Goal: Information Seeking & Learning: Learn about a topic

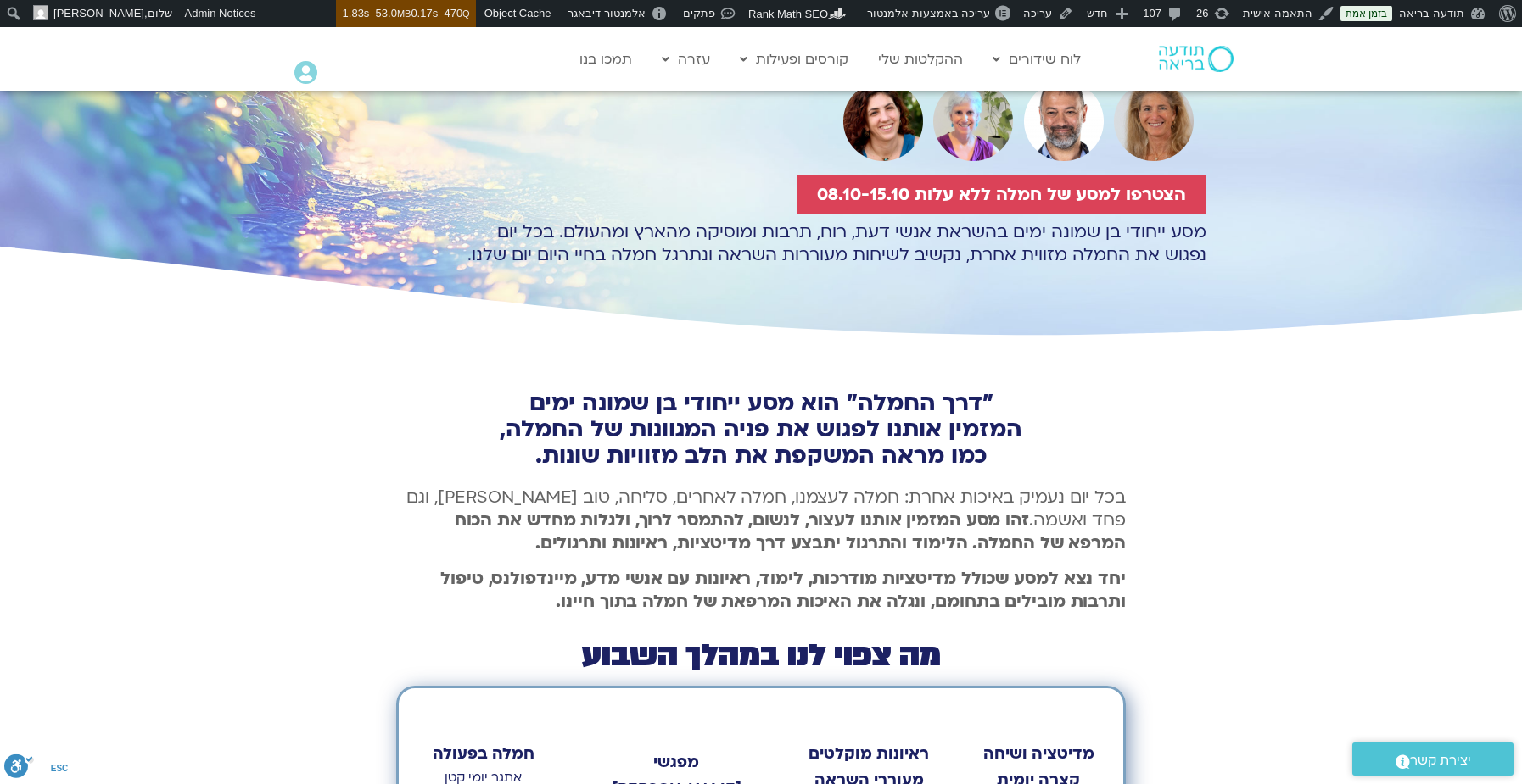
scroll to position [594, 0]
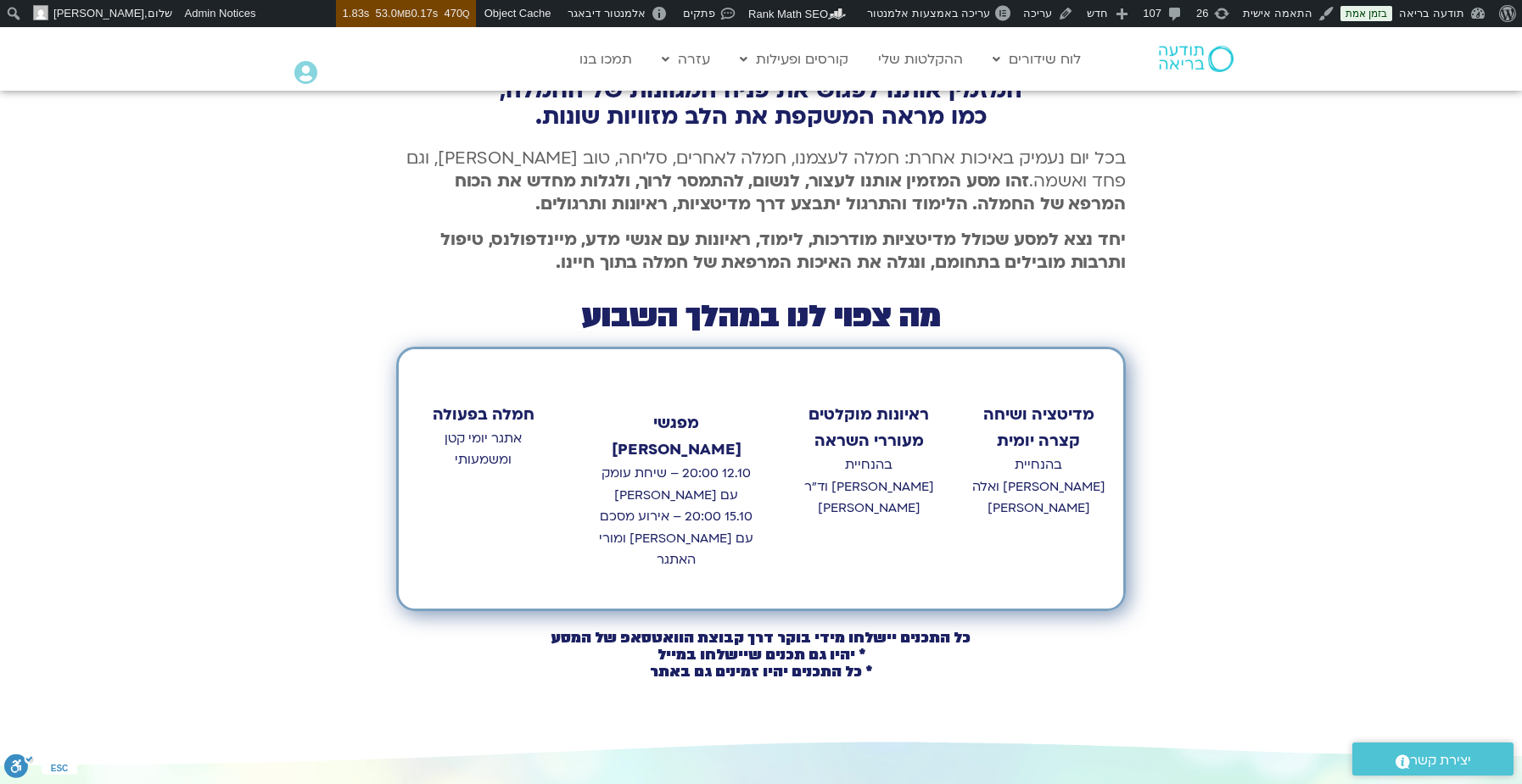
drag, startPoint x: 664, startPoint y: 445, endPoint x: 607, endPoint y: 466, distance: 60.7
click at [607, 466] on p "12.10 20:00 – שיחת עומק עם [PERSON_NAME] 15.10 20:00 – אירוע מסכם עם [PERSON_NA…" at bounding box center [676, 517] width 164 height 109
copy p "שיחת עומק עם [PERSON_NAME]"
drag, startPoint x: 669, startPoint y: 493, endPoint x: 598, endPoint y: 521, distance: 76.3
click at [598, 521] on p "12.10 20:00 – שיחת עומק עם [PERSON_NAME] 15.10 20:00 – אירוע מסכם עם [PERSON_NA…" at bounding box center [676, 517] width 164 height 109
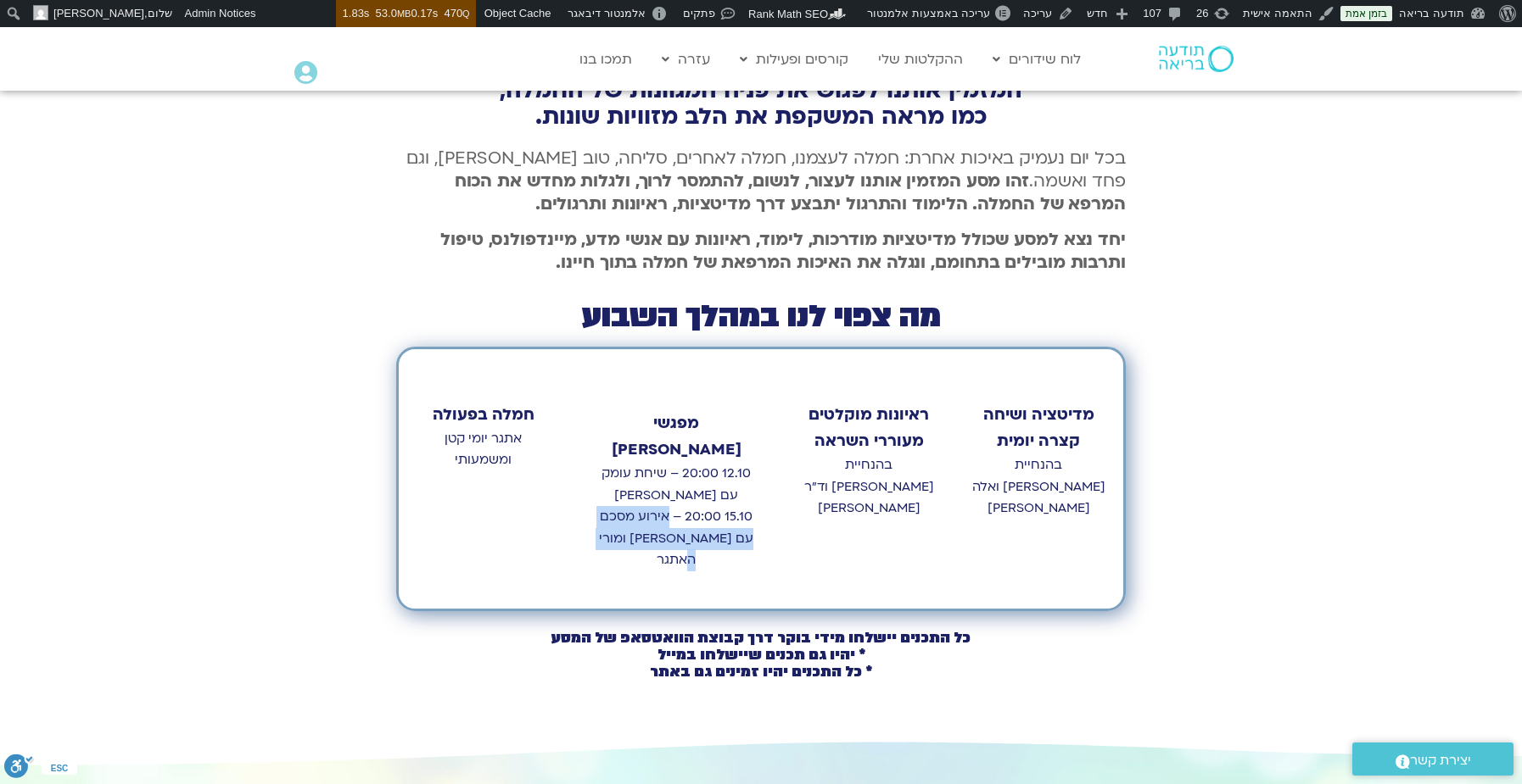
copy p "אירוע מסכם עם [PERSON_NAME] ומורי האתגר"
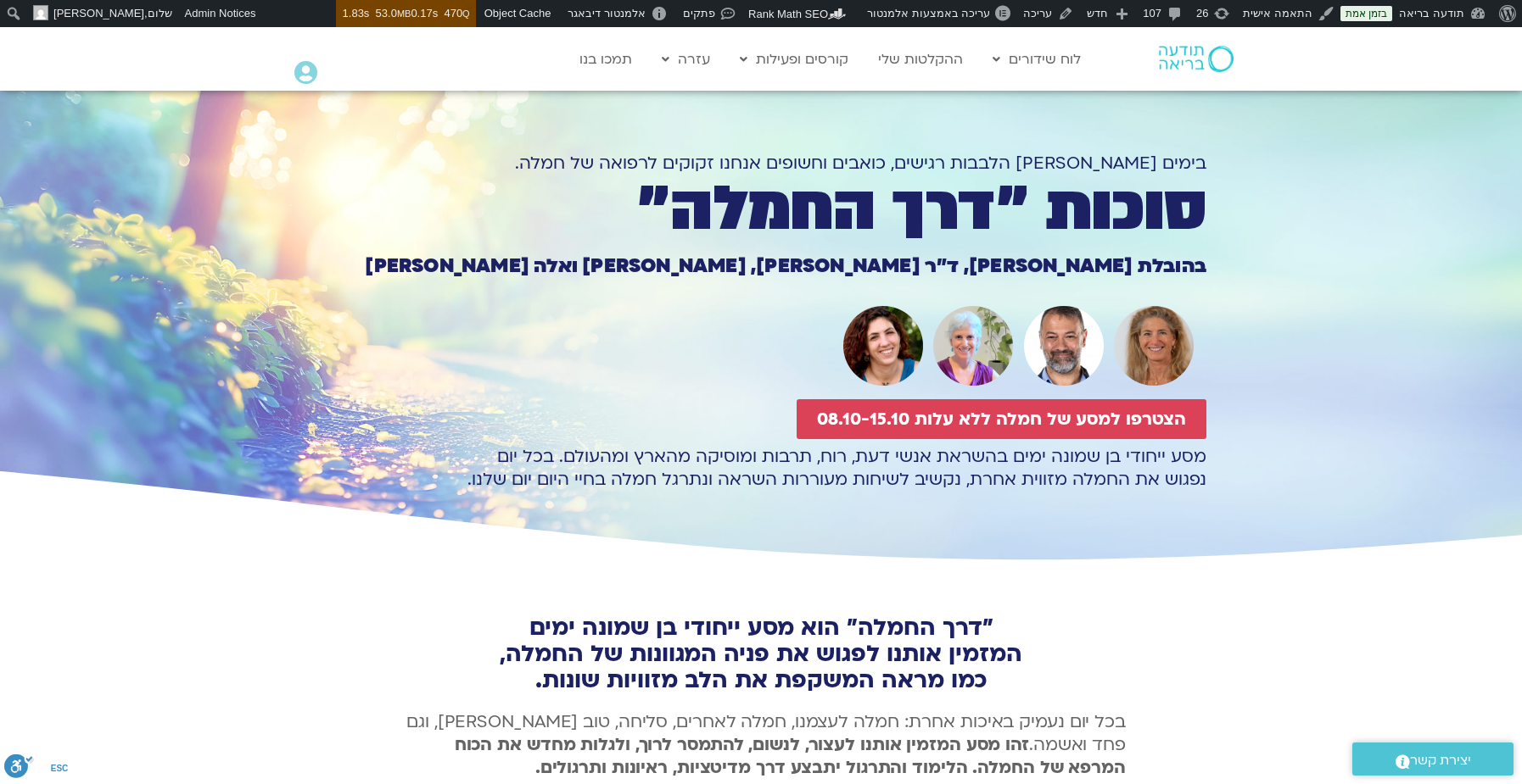
scroll to position [0, 0]
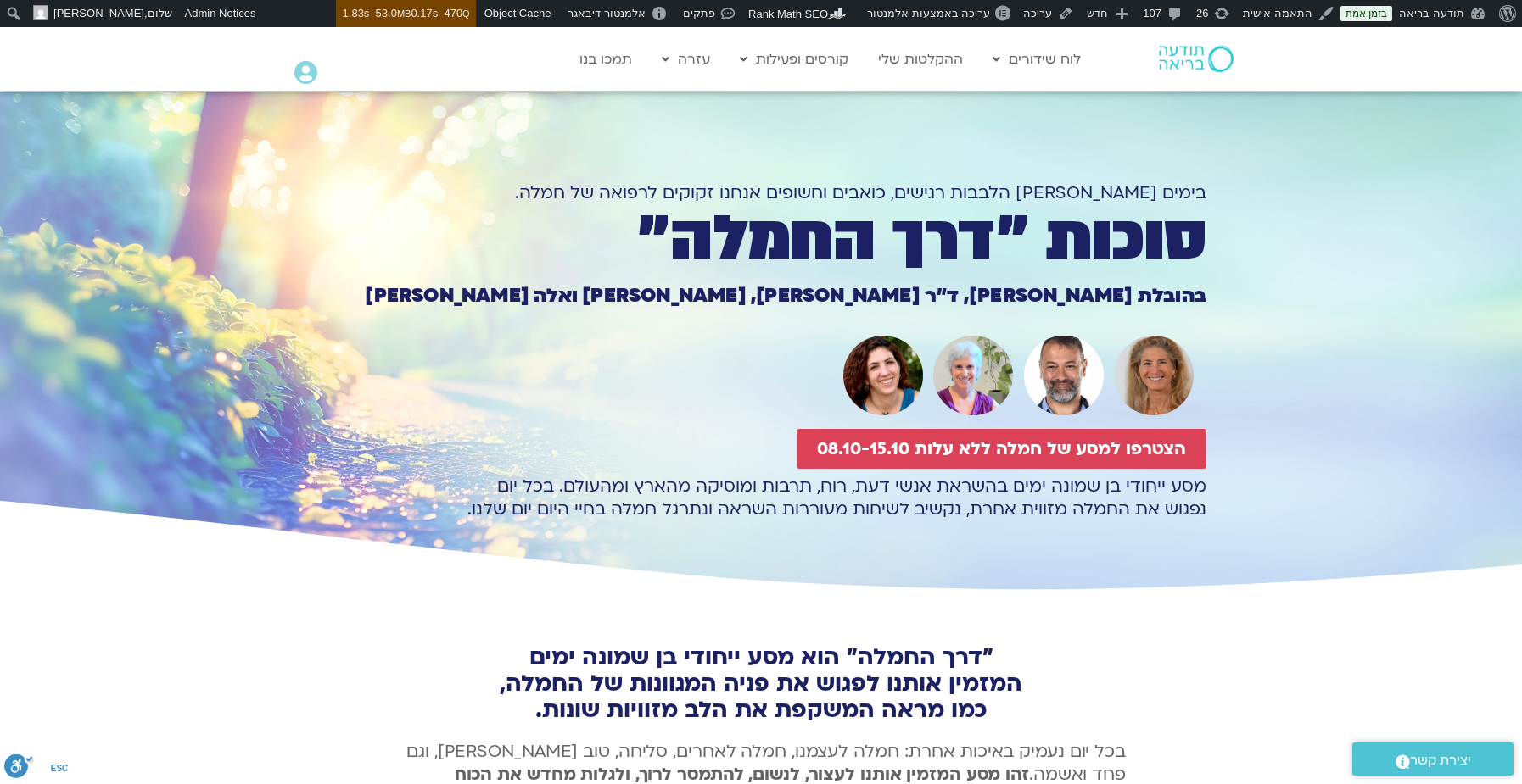
click at [1021, 407] on img at bounding box center [1015, 375] width 382 height 95
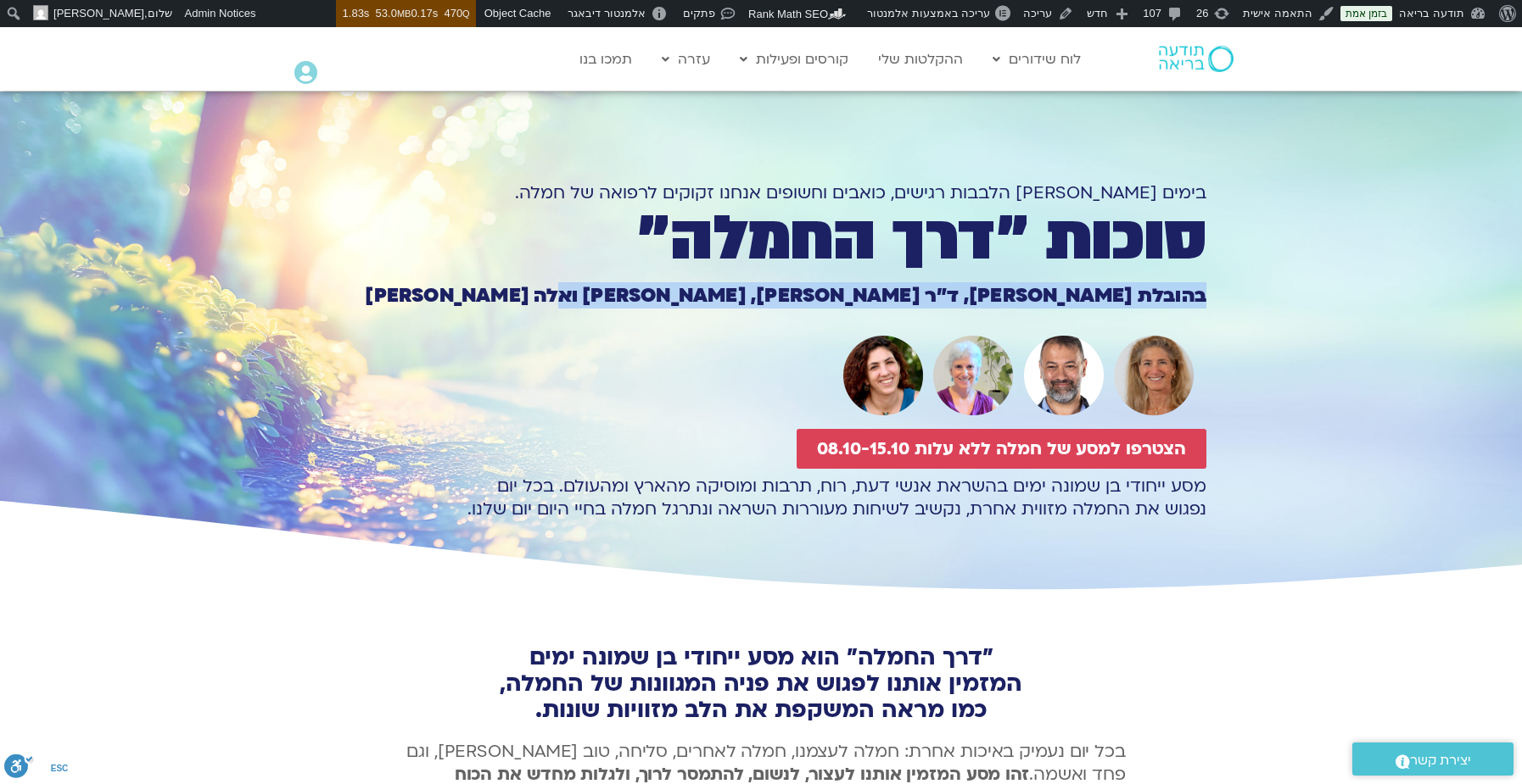
drag, startPoint x: 1205, startPoint y: 294, endPoint x: 550, endPoint y: 312, distance: 655.2
click at [550, 312] on section "בימים [PERSON_NAME] הלבבות רגישים, כואבים וחשופים אנחנו זקוקים לרפואה של חמלה. …" at bounding box center [761, 344] width 1522 height 504
copy h1 "בהובלת [PERSON_NAME], ד״ר [PERSON_NAME], [PERSON_NAME] ואלה [PERSON_NAME]"
